Goal: Navigation & Orientation: Find specific page/section

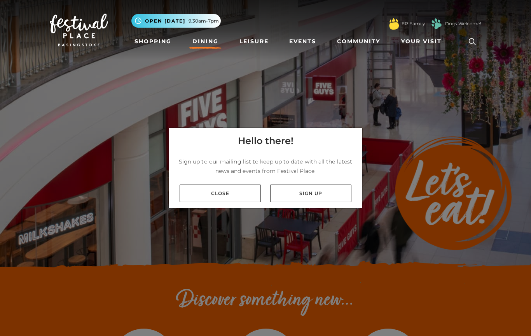
click at [229, 193] on link "Close" at bounding box center [220, 193] width 81 height 18
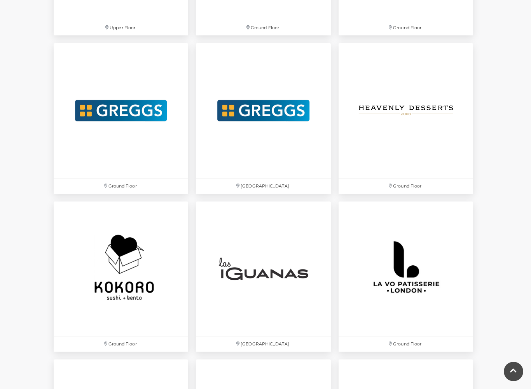
scroll to position [1640, 0]
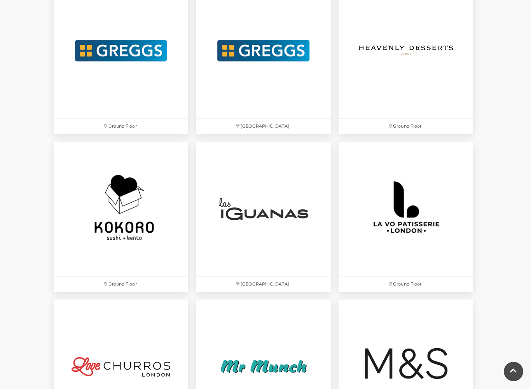
click at [145, 214] on img at bounding box center [121, 209] width 135 height 135
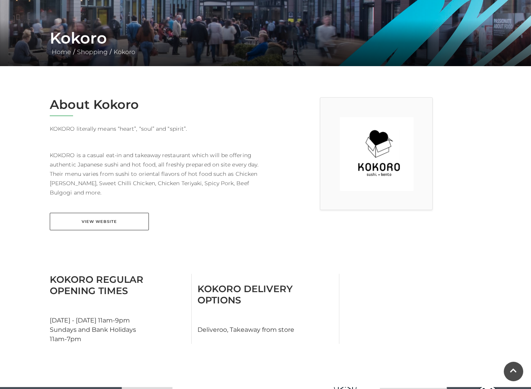
scroll to position [130, 0]
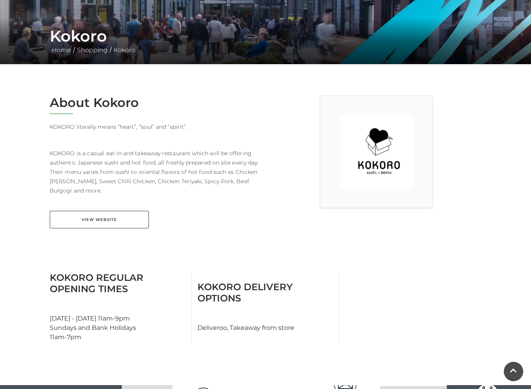
click at [109, 213] on link "View Website" at bounding box center [99, 220] width 99 height 18
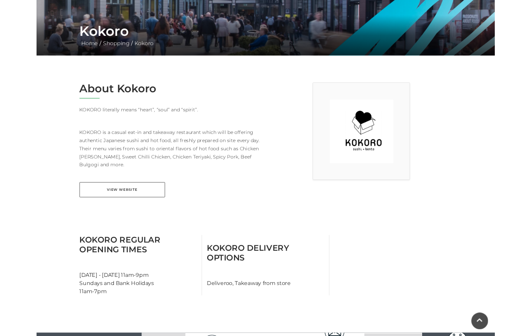
scroll to position [152, 0]
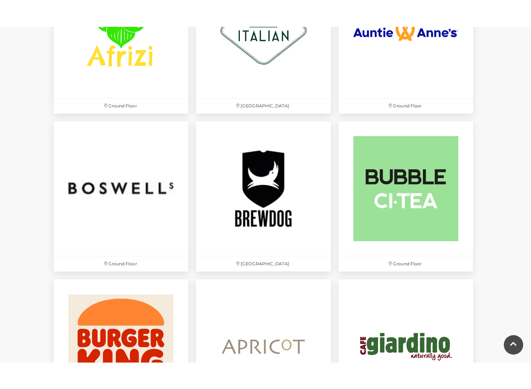
scroll to position [579, 0]
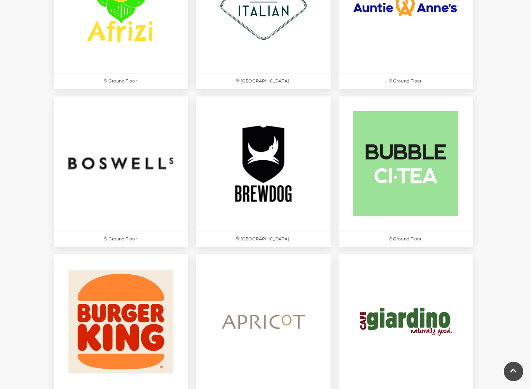
click at [445, 207] on img at bounding box center [406, 163] width 135 height 135
